Goal: Obtain resource: Obtain resource

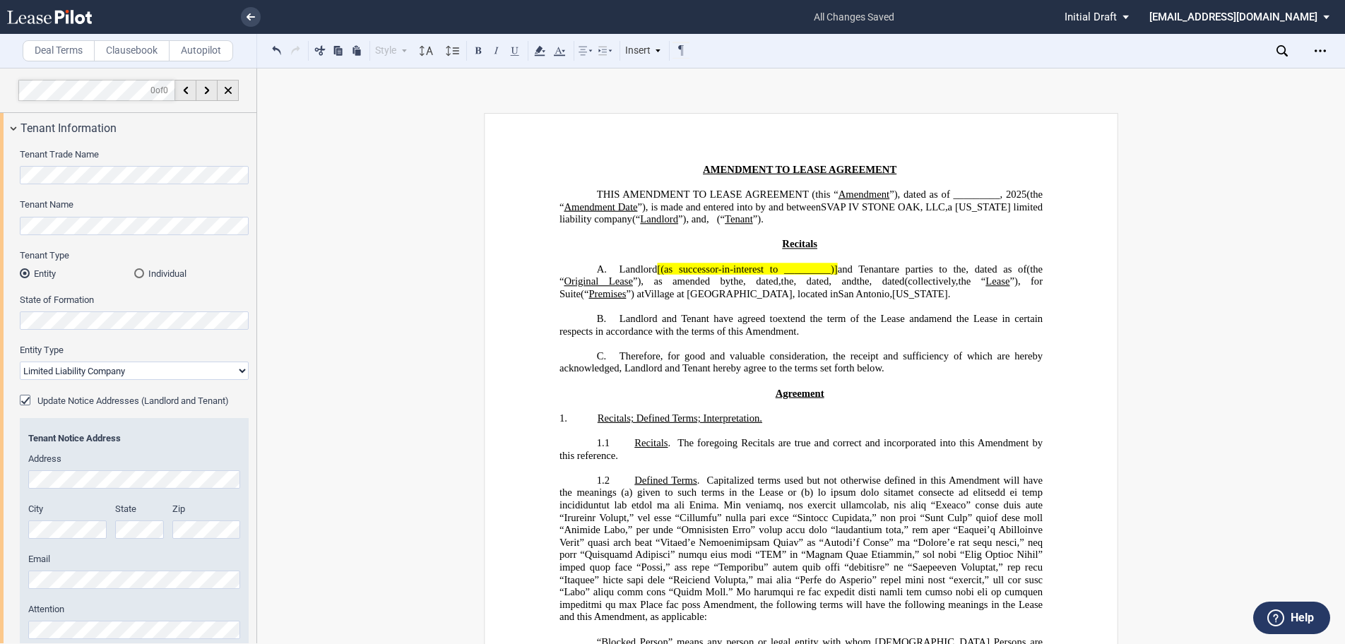
select select "limited liability company"
select select "number:2"
click at [1315, 49] on icon "Open Lease options menu" at bounding box center [1320, 50] width 11 height 11
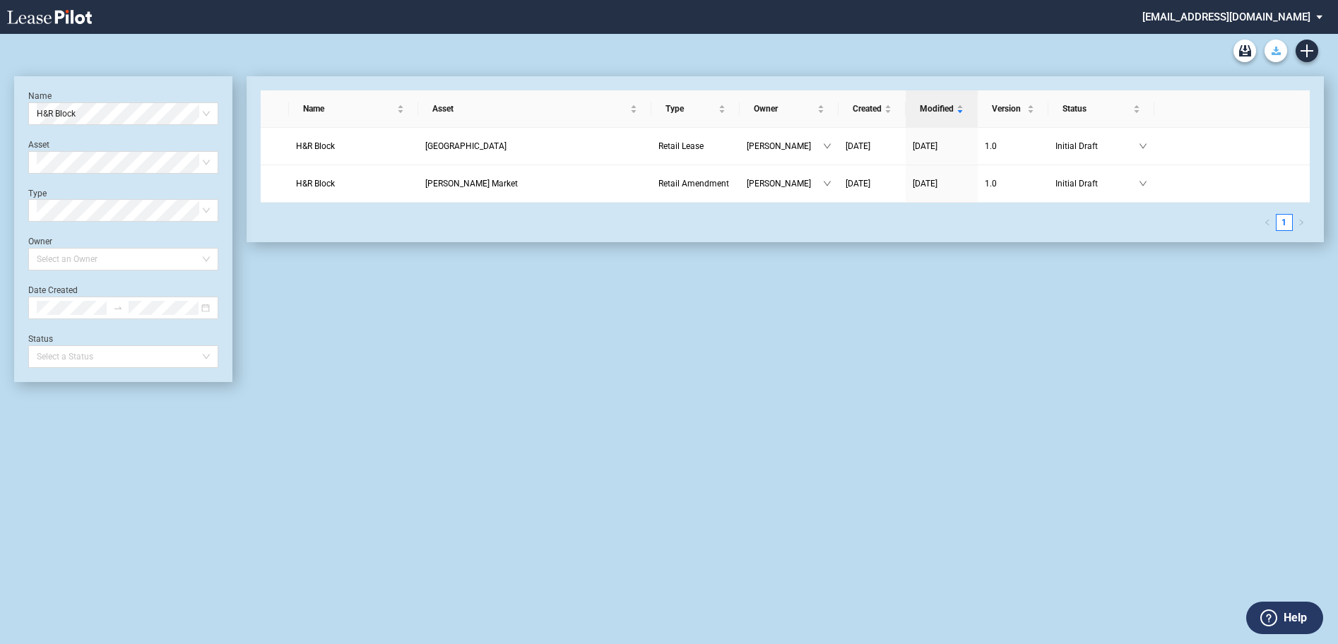
click at [1272, 52] on icon "Download Blank Form" at bounding box center [1276, 51] width 9 height 8
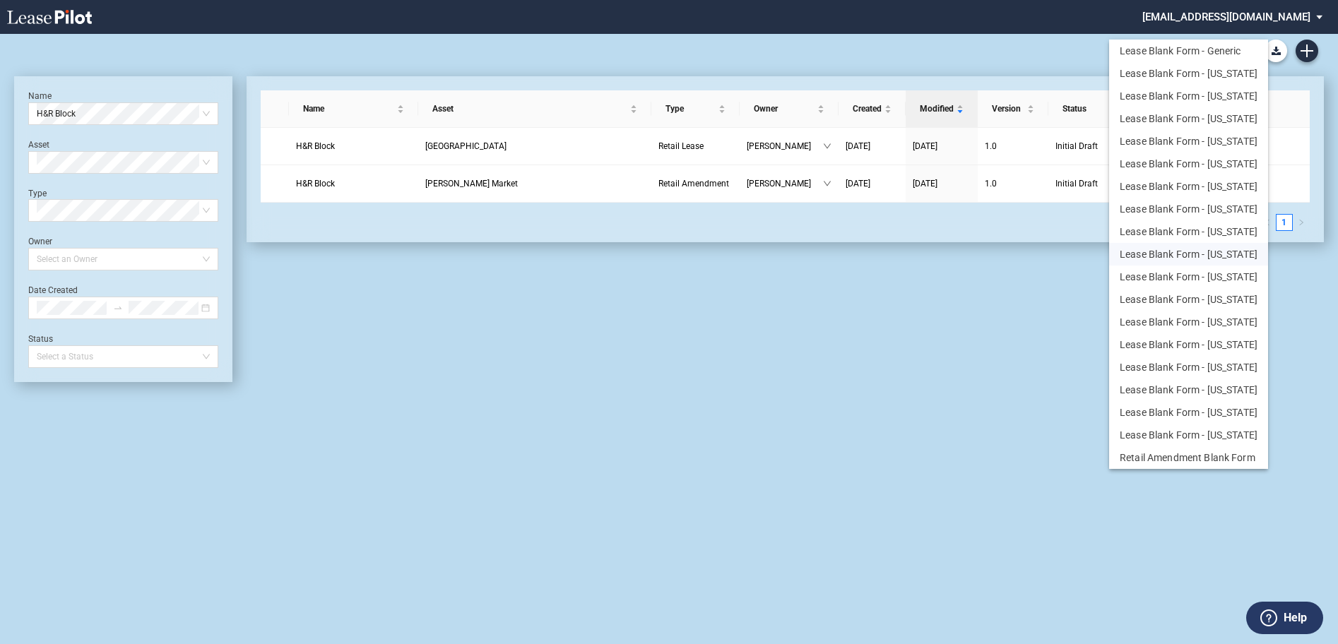
click at [1204, 251] on button "Lease Blank Form - Florida" at bounding box center [1188, 254] width 159 height 23
